Goal: Information Seeking & Learning: Learn about a topic

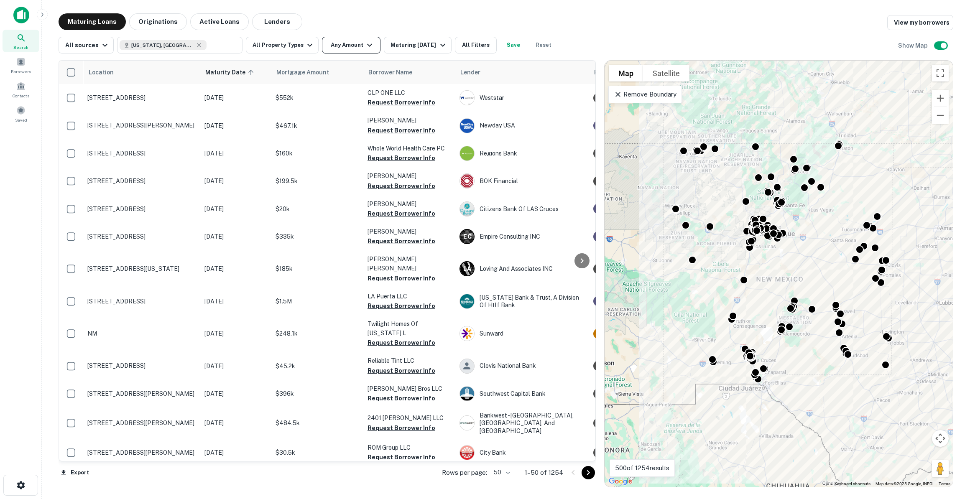
click at [343, 49] on button "Any Amount" at bounding box center [351, 45] width 59 height 17
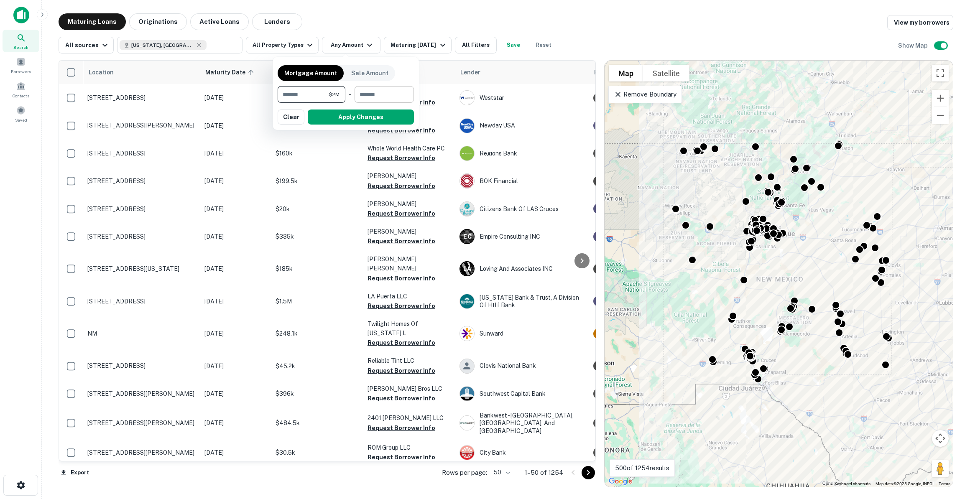
type input "*******"
click at [358, 90] on input "number" at bounding box center [380, 94] width 53 height 17
type input "*******"
click at [361, 115] on button "Apply Changes" at bounding box center [361, 116] width 106 height 15
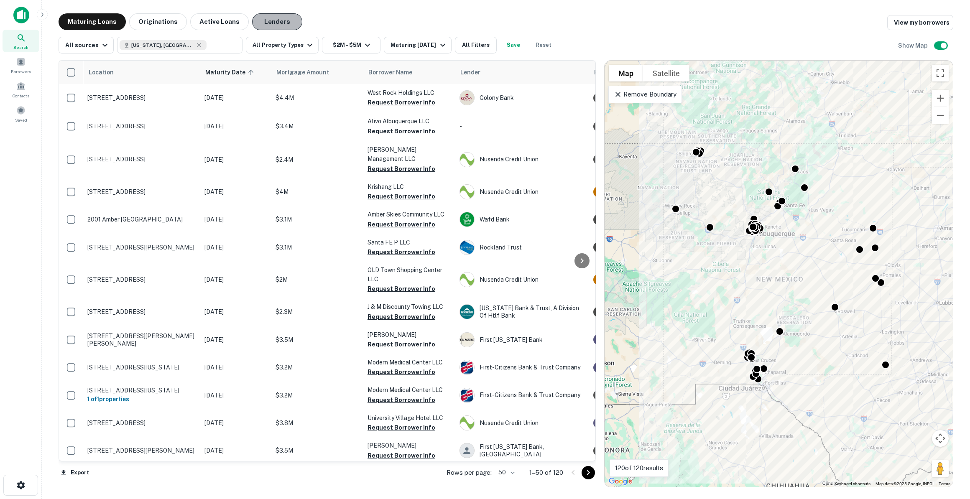
click at [280, 18] on button "Lenders" at bounding box center [277, 21] width 50 height 17
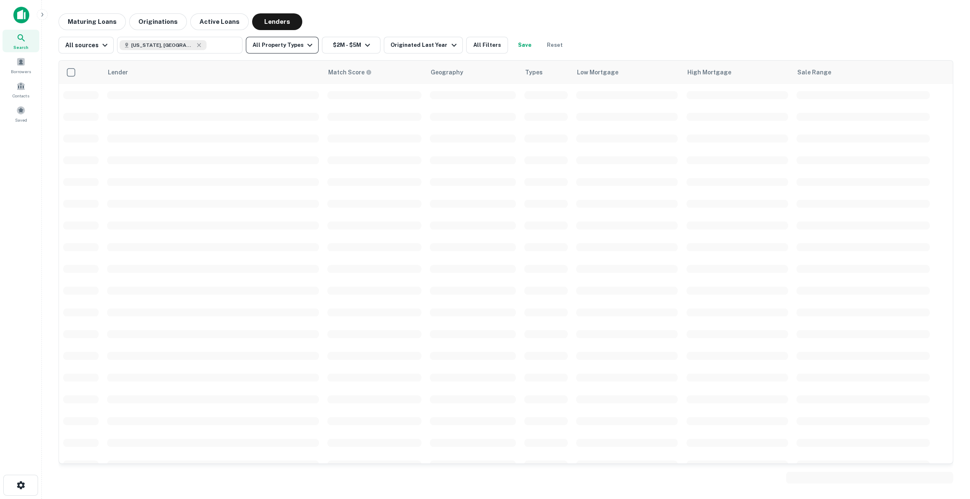
click at [285, 43] on button "All Property Types" at bounding box center [282, 45] width 73 height 17
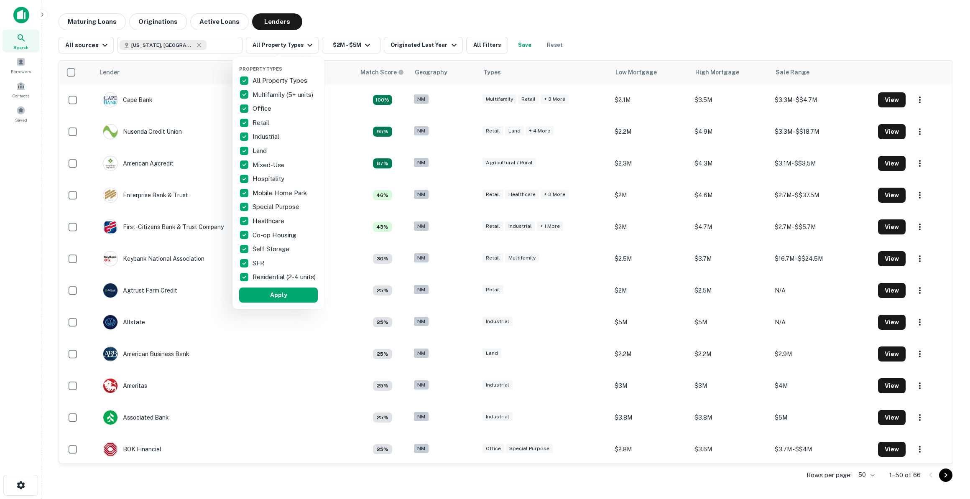
click at [266, 76] on p "All Property Types" at bounding box center [280, 81] width 56 height 10
click at [258, 133] on p "Industrial" at bounding box center [266, 137] width 28 height 10
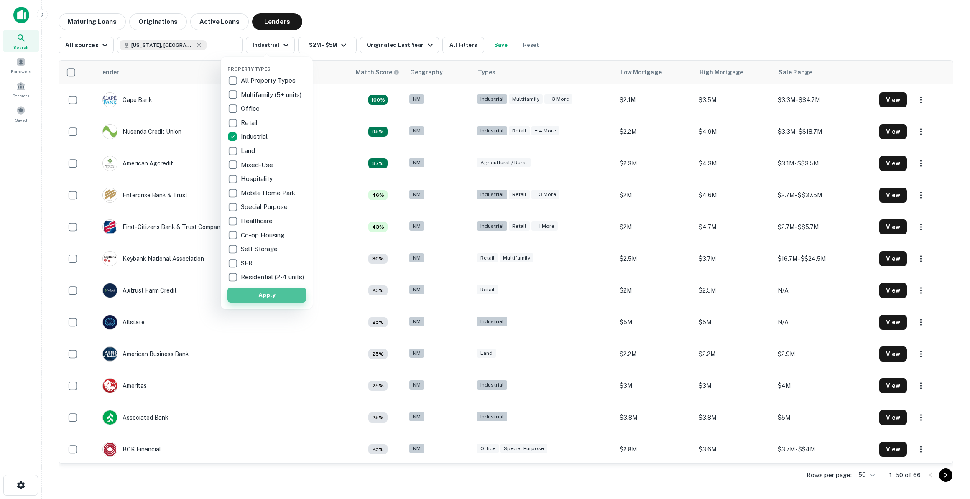
click at [268, 302] on button "Apply" at bounding box center [266, 295] width 79 height 15
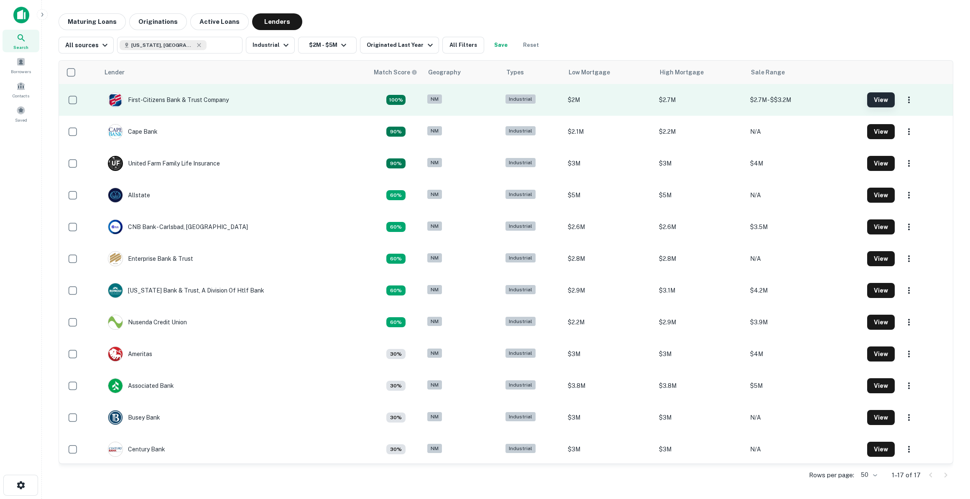
click at [879, 97] on button "View" at bounding box center [881, 99] width 28 height 15
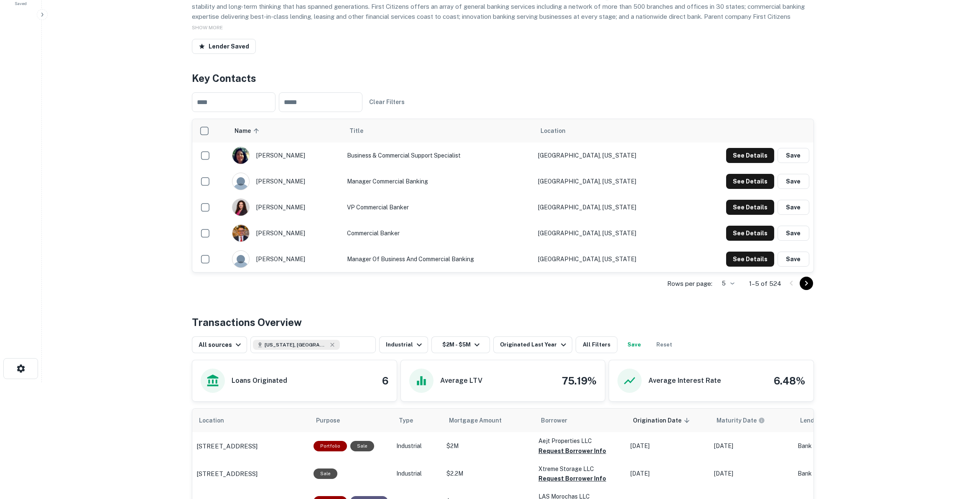
scroll to position [114, 0]
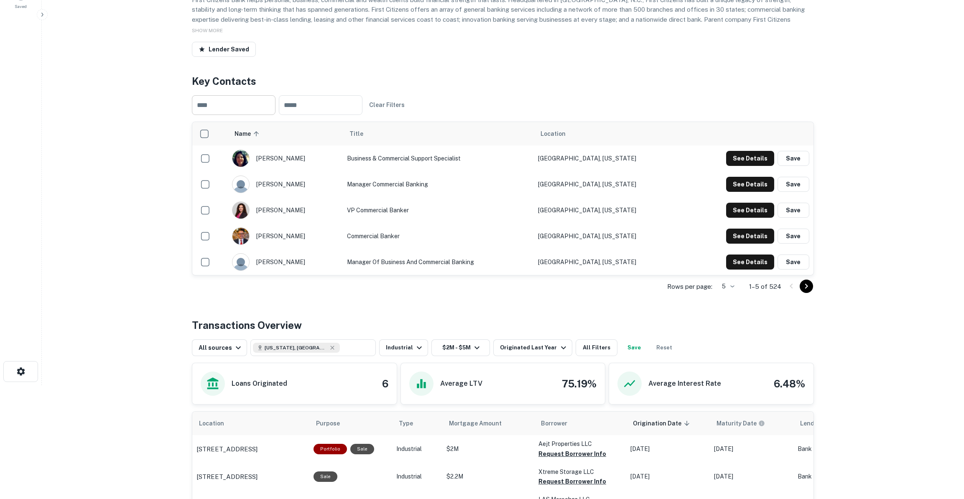
click at [222, 113] on input "text" at bounding box center [234, 105] width 84 height 20
paste input "**********"
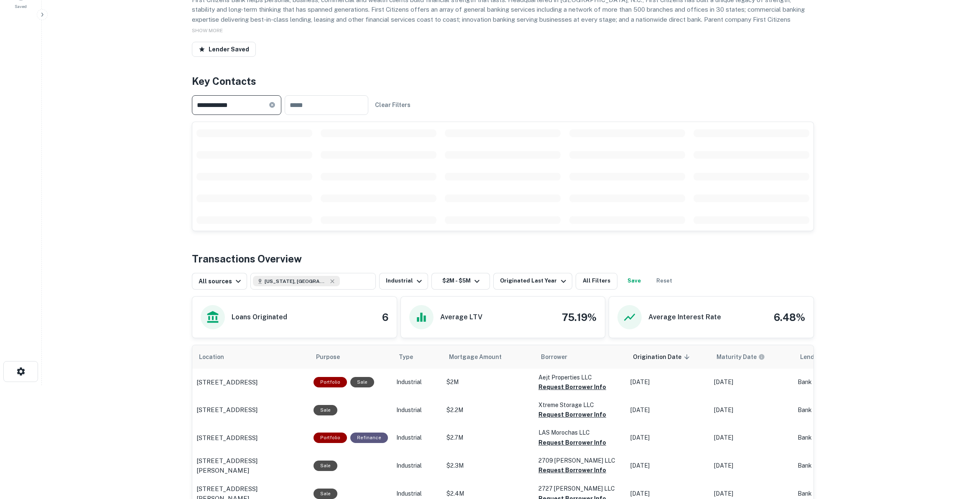
click at [237, 104] on input "**********" at bounding box center [230, 105] width 77 height 20
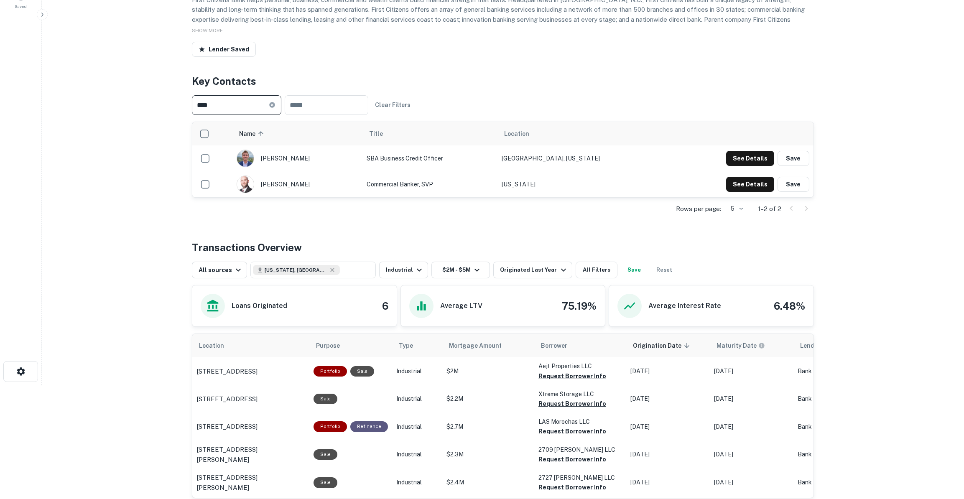
paste input "**********"
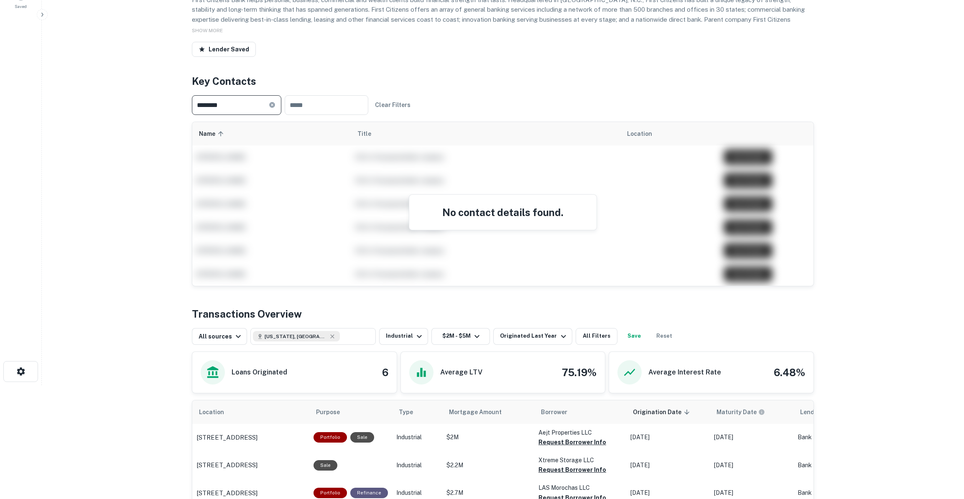
type input "***"
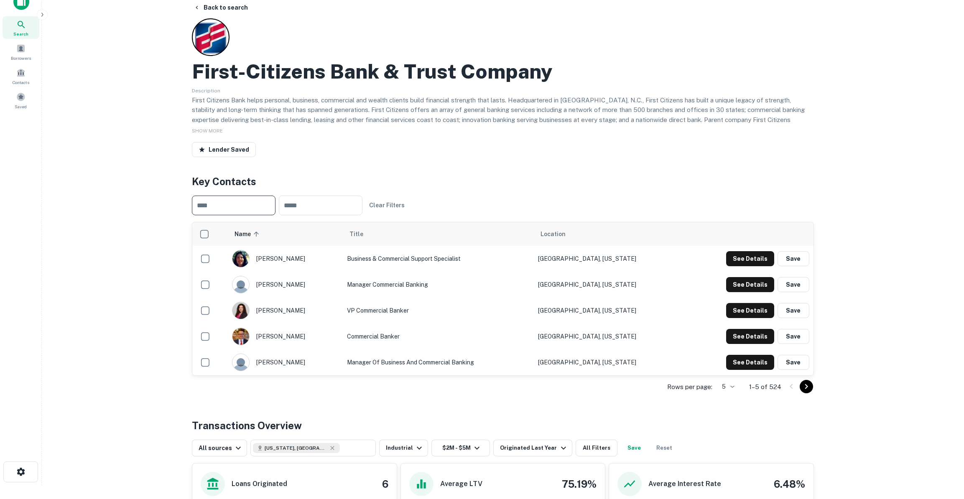
scroll to position [0, 0]
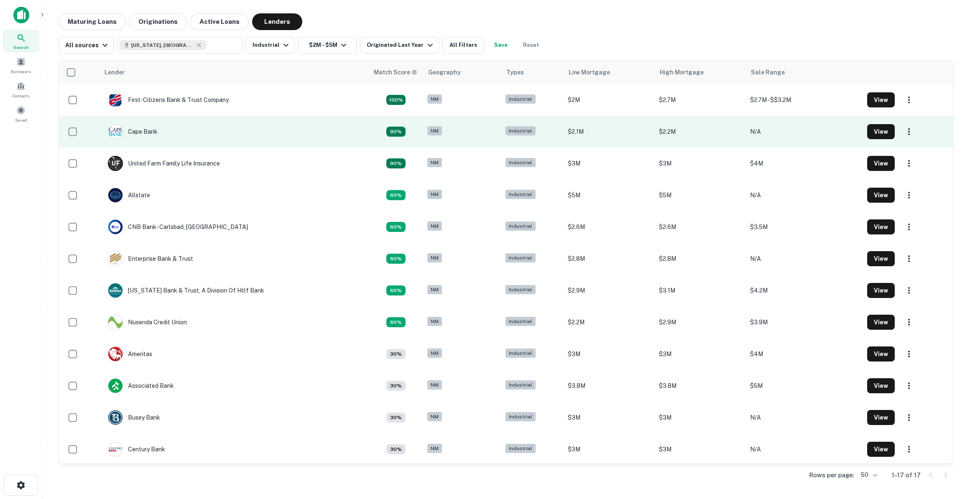
click at [206, 142] on td "Cape Bank" at bounding box center [233, 132] width 269 height 32
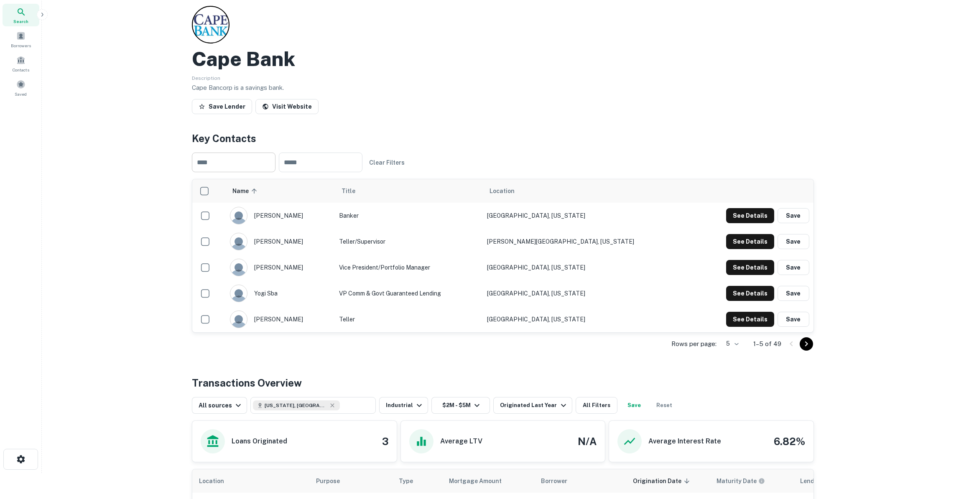
scroll to position [38, 0]
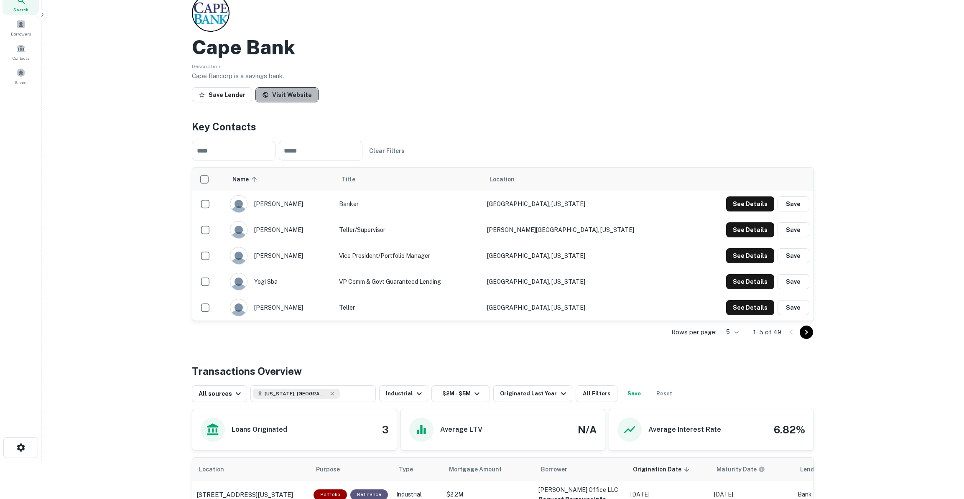
click at [290, 95] on link "Visit Website" at bounding box center [286, 94] width 63 height 15
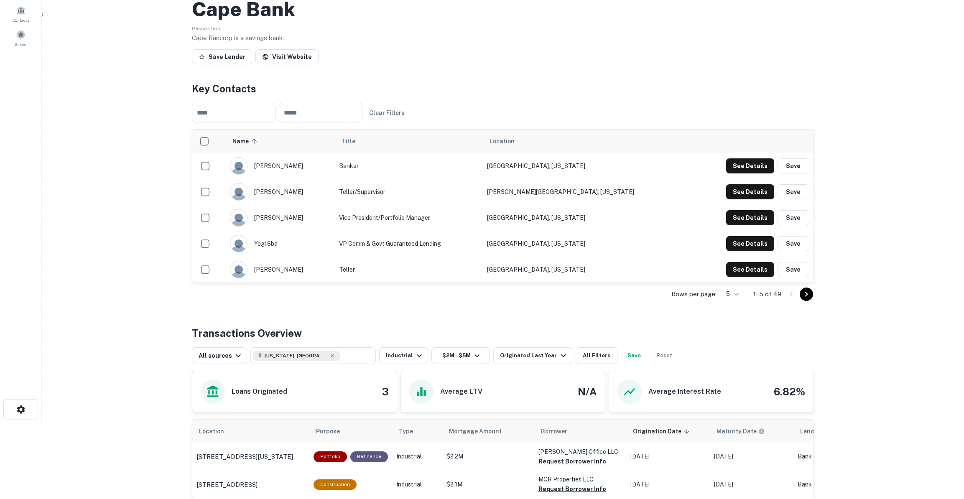
click at [803, 291] on icon "Go to next page" at bounding box center [806, 294] width 10 height 10
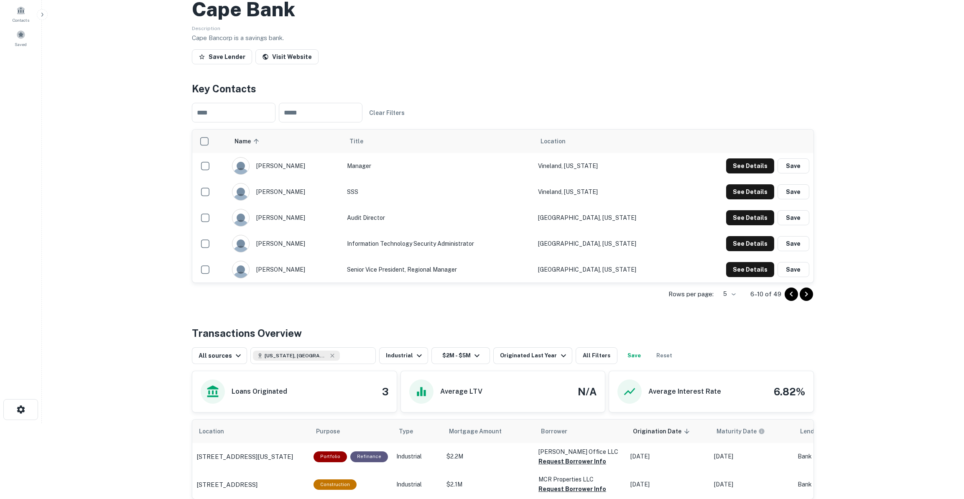
click at [807, 292] on icon "Go to next page" at bounding box center [806, 294] width 3 height 5
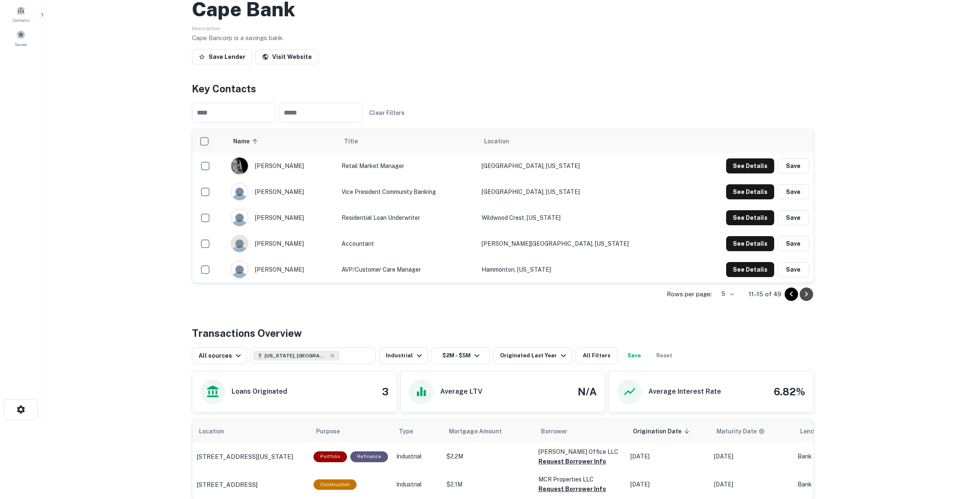
click at [807, 292] on icon "Go to next page" at bounding box center [806, 294] width 3 height 5
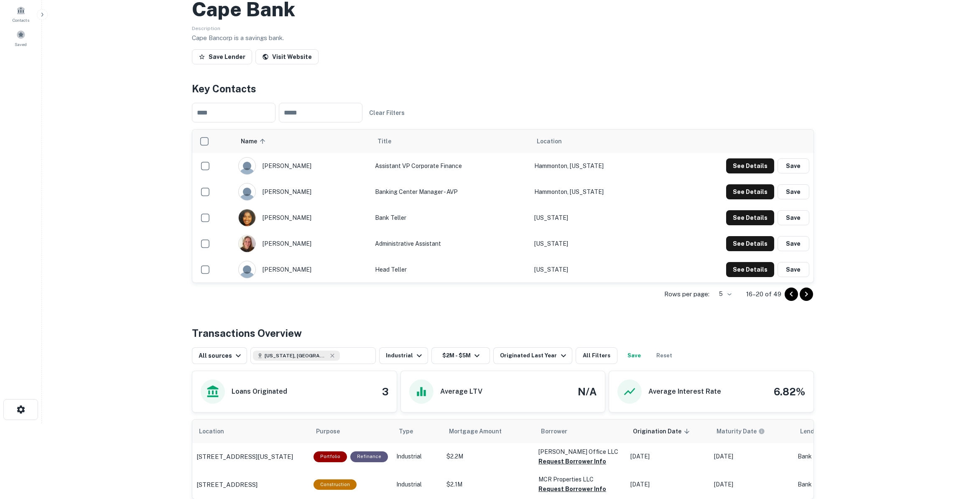
click at [805, 296] on icon "Go to next page" at bounding box center [806, 294] width 10 height 10
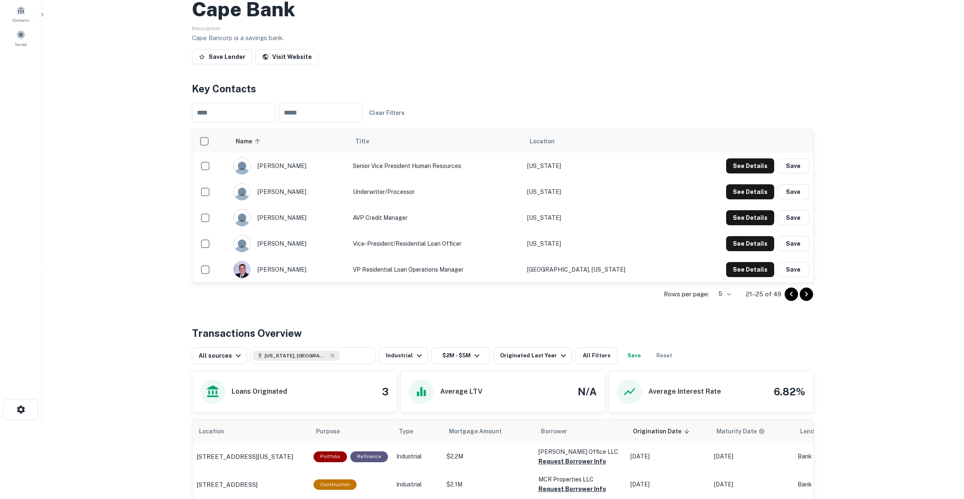
click at [787, 293] on icon "Go to previous page" at bounding box center [791, 294] width 10 height 10
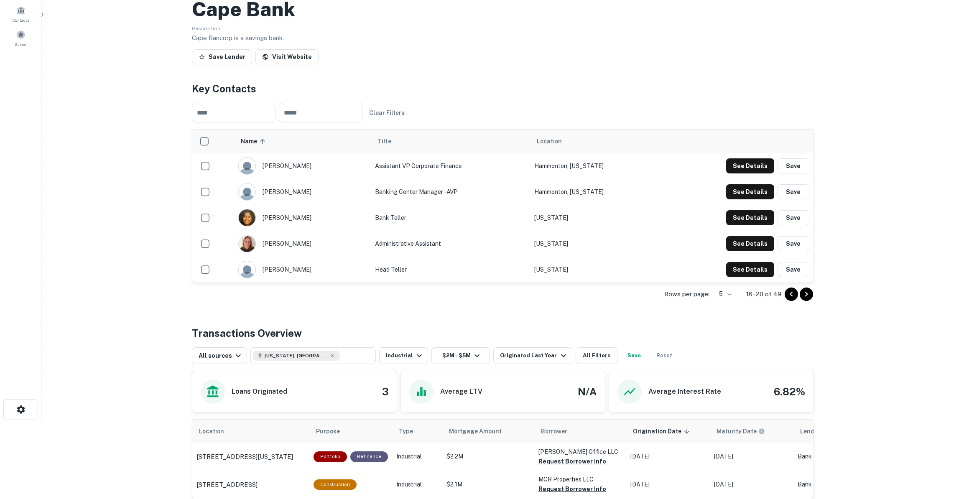
click at [787, 292] on icon "Go to previous page" at bounding box center [791, 294] width 10 height 10
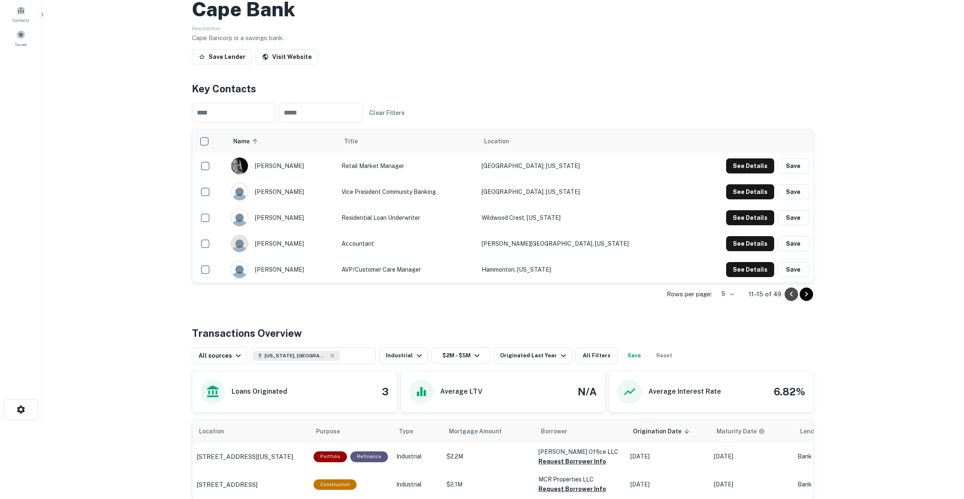
click at [787, 292] on icon "Go to previous page" at bounding box center [791, 294] width 10 height 10
click at [788, 291] on icon "Go to previous page" at bounding box center [791, 294] width 10 height 10
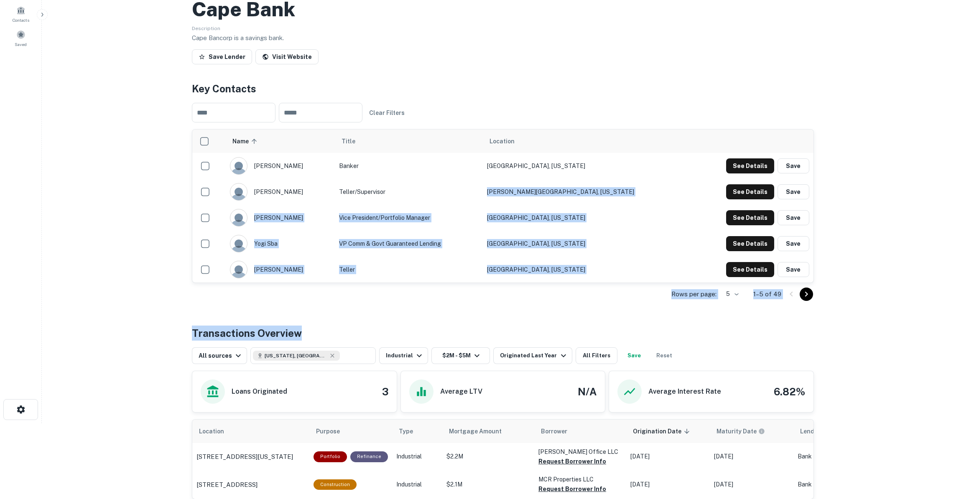
drag, startPoint x: 447, startPoint y: 186, endPoint x: 593, endPoint y: 305, distance: 188.4
click at [593, 305] on div "Back to search Cape Bank Description Cape Bancorp is a savings bank. Save Lende…" at bounding box center [503, 267] width 642 height 659
click at [604, 315] on div "Back to search Cape Bank Description Cape Bancorp is a savings bank. Save Lende…" at bounding box center [503, 267] width 642 height 659
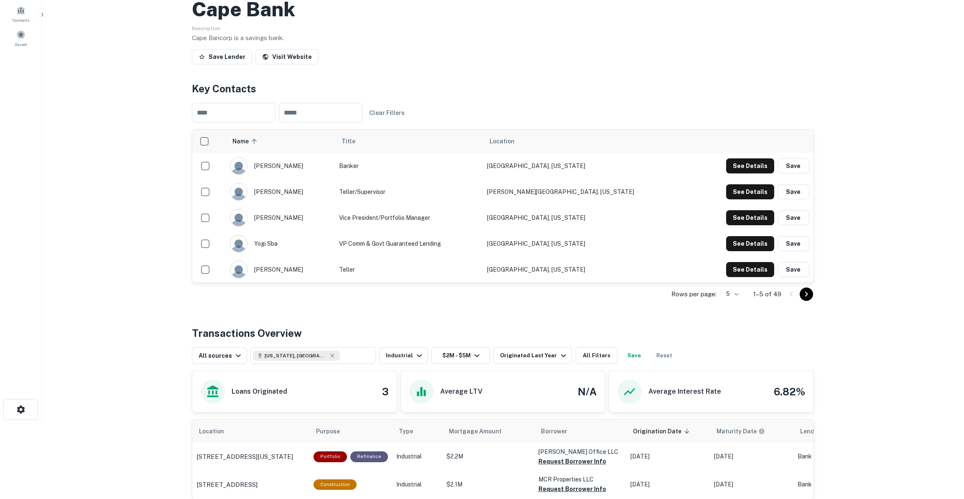
click at [482, 168] on td "Banker" at bounding box center [409, 166] width 148 height 26
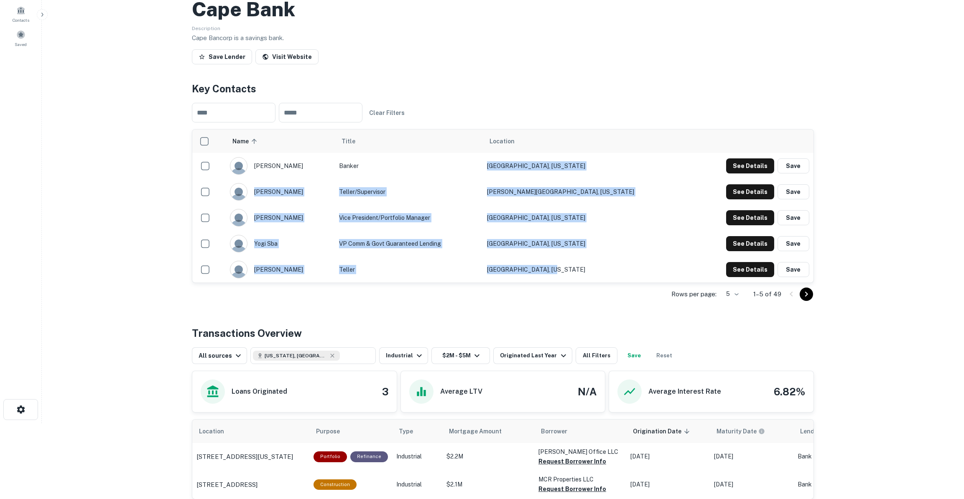
drag, startPoint x: 504, startPoint y: 161, endPoint x: 618, endPoint y: 274, distance: 160.2
click at [618, 274] on tbody "[PERSON_NAME] Banker [GEOGRAPHIC_DATA], [US_STATE] See Details Save [PERSON_NAM…" at bounding box center [502, 218] width 621 height 130
click at [609, 271] on td "[GEOGRAPHIC_DATA], [US_STATE]" at bounding box center [587, 270] width 208 height 26
drag, startPoint x: 522, startPoint y: 153, endPoint x: 606, endPoint y: 258, distance: 134.7
click at [606, 258] on tbody "[PERSON_NAME] Banker [GEOGRAPHIC_DATA], [US_STATE] See Details Save [PERSON_NAM…" at bounding box center [502, 218] width 621 height 130
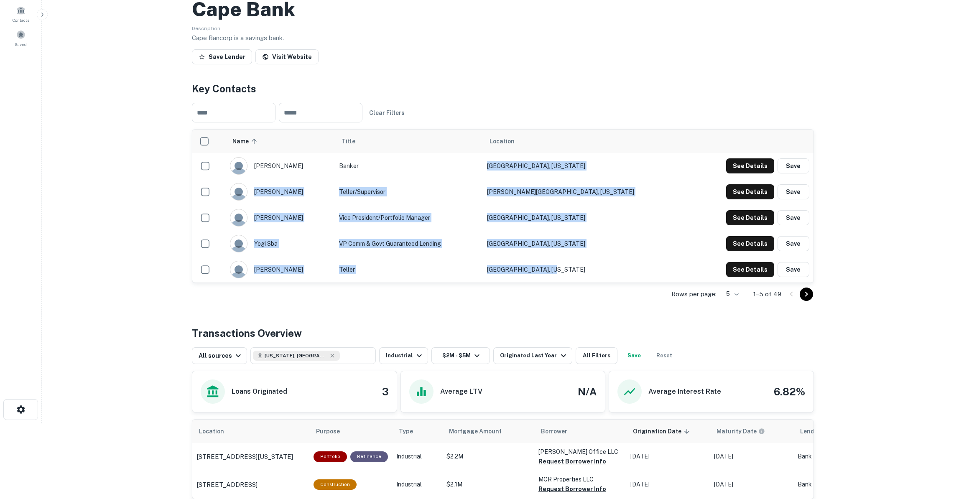
click at [609, 262] on td "[GEOGRAPHIC_DATA], [US_STATE]" at bounding box center [587, 270] width 208 height 26
